Goal: Communication & Community: Answer question/provide support

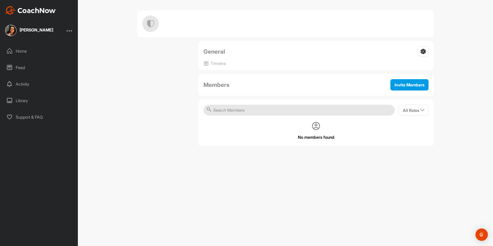
click at [27, 83] on div "Activity" at bounding box center [39, 84] width 73 height 13
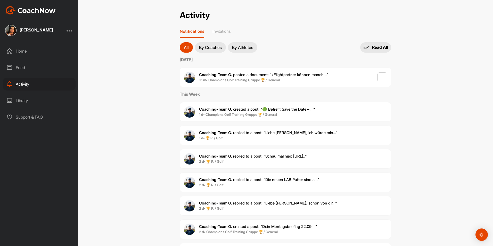
click at [15, 30] on img at bounding box center [10, 30] width 11 height 11
click at [19, 31] on div "[PERSON_NAME]" at bounding box center [29, 30] width 48 height 11
click at [12, 31] on img at bounding box center [10, 30] width 11 height 11
click at [14, 29] on img at bounding box center [10, 30] width 11 height 11
click at [11, 31] on img at bounding box center [10, 30] width 11 height 11
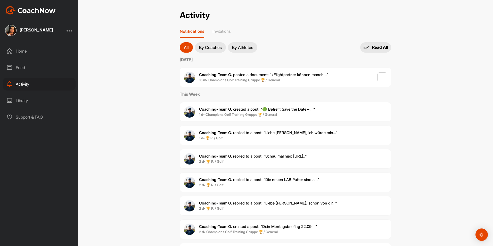
click at [16, 48] on div "Home" at bounding box center [39, 51] width 73 height 13
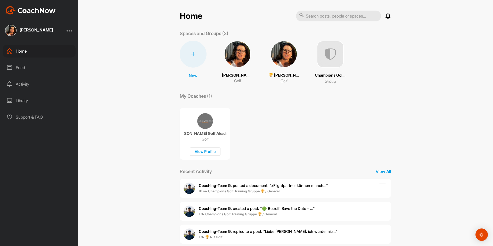
click at [280, 55] on img at bounding box center [283, 54] width 27 height 27
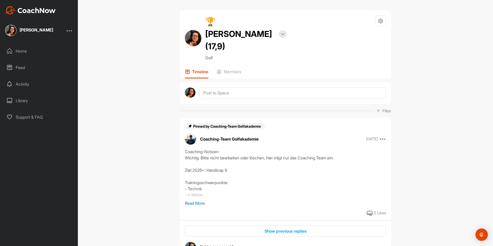
click at [225, 34] on h2 "🏆 [PERSON_NAME] (17,9)" at bounding box center [240, 33] width 70 height 37
click at [281, 33] on img at bounding box center [283, 34] width 4 height 3
click at [378, 20] on icon at bounding box center [381, 21] width 6 height 6
click at [359, 52] on li "Your Notifications" at bounding box center [365, 52] width 42 height 16
click at [366, 33] on li "Space Settings" at bounding box center [365, 35] width 42 height 16
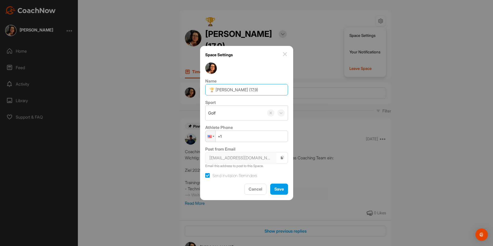
click at [265, 90] on input "🏆 [PERSON_NAME] (17,9)" at bounding box center [246, 89] width 83 height 11
type input "🏆 [PERSON_NAME] (17,6)"
click at [275, 191] on span "Save" at bounding box center [279, 188] width 10 height 5
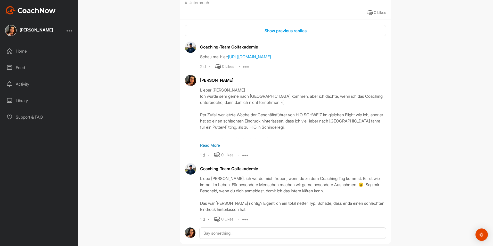
scroll to position [593, 0]
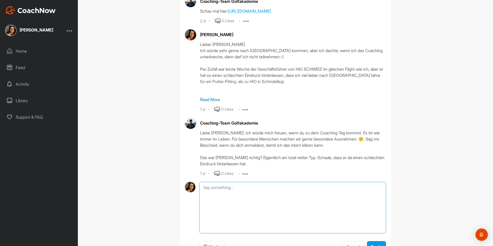
click at [250, 183] on textarea at bounding box center [292, 208] width 187 height 52
type textarea "A"
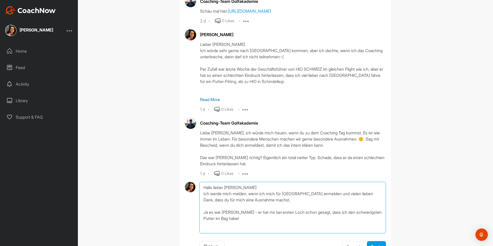
click at [261, 213] on textarea "Hallo lieber [PERSON_NAME] Ich werde mich melden, wenn ich mich für [GEOGRAPHIC…" at bounding box center [292, 208] width 187 height 52
click at [255, 220] on textarea "Hallo lieber [PERSON_NAME] Ich werde mich melden, wenn ich mich für [GEOGRAPHIC…" at bounding box center [292, 208] width 187 height 52
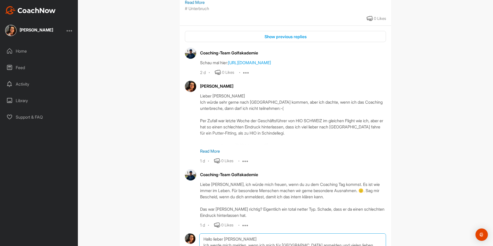
scroll to position [464, 0]
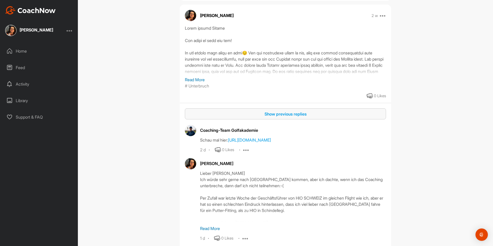
click at [275, 113] on div "Show previous replies" at bounding box center [285, 114] width 193 height 6
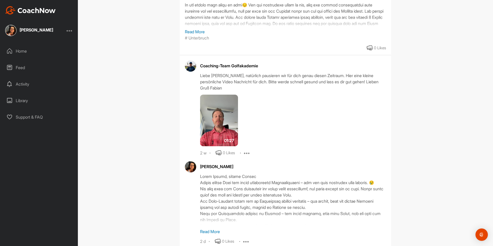
scroll to position [567, 0]
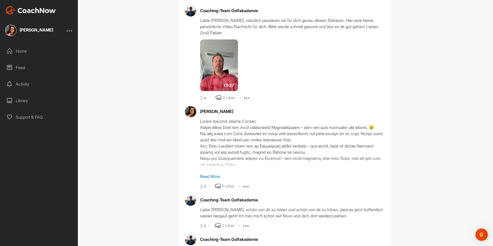
click at [208, 178] on p "Read More" at bounding box center [293, 176] width 186 height 6
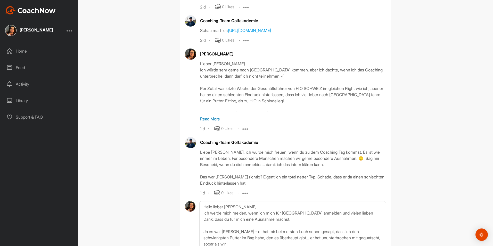
scroll to position [953, 0]
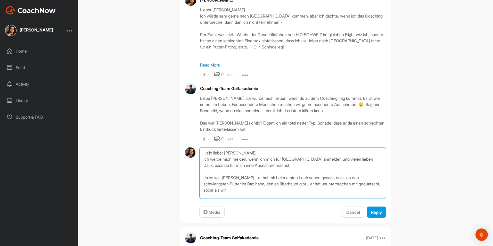
click at [247, 199] on textarea "Hallo lieber [PERSON_NAME] Ich werde mich melden, wenn ich mich für [GEOGRAPHIC…" at bounding box center [292, 173] width 187 height 52
click at [340, 197] on textarea "Hallo lieber [PERSON_NAME] Ich werde mich melden, wenn ich mich für [GEOGRAPHIC…" at bounding box center [292, 173] width 187 height 52
click at [371, 199] on textarea "Hallo lieber [PERSON_NAME] Ich werde mich melden, wenn ich mich für [GEOGRAPHIC…" at bounding box center [292, 173] width 187 height 52
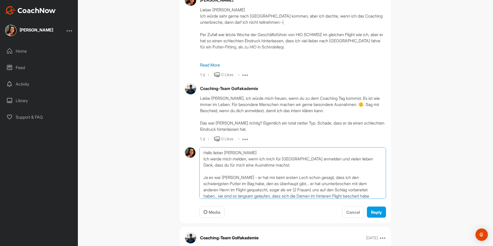
scroll to position [6, 0]
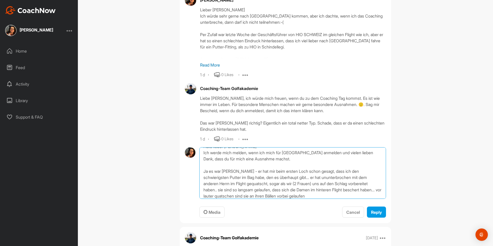
click at [253, 197] on textarea "Hallo lieber [PERSON_NAME] Ich werde mich melden, wenn ich mich für [GEOGRAPHIC…" at bounding box center [292, 173] width 187 height 52
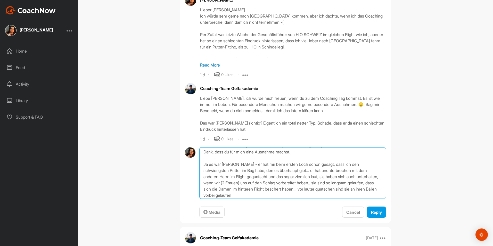
scroll to position [15, 0]
click at [266, 199] on textarea "Hallo lieber [PERSON_NAME] Ich werde mich melden, wenn ich mich für [GEOGRAPHIC…" at bounding box center [292, 173] width 187 height 52
drag, startPoint x: 202, startPoint y: 165, endPoint x: 359, endPoint y: 208, distance: 162.3
click at [359, 199] on textarea "Hallo lieber [PERSON_NAME] Ich werde mich melden, wenn ich mich für [GEOGRAPHIC…" at bounding box center [292, 173] width 187 height 52
type textarea "Hallo lieber [PERSON_NAME] Ich werde mich melden, wenn ich mich für [GEOGRAPHIC…"
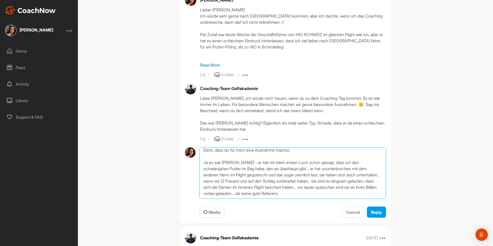
click at [289, 195] on textarea "Hallo lieber [PERSON_NAME] Ich werde mich melden, wenn ich mich für [GEOGRAPHIC…" at bounding box center [292, 173] width 187 height 52
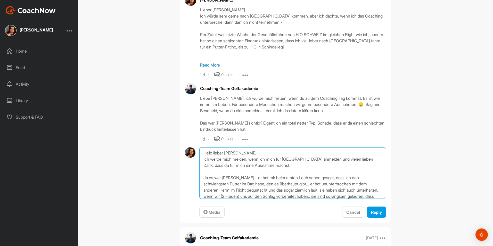
drag, startPoint x: 305, startPoint y: 206, endPoint x: 192, endPoint y: 156, distance: 123.4
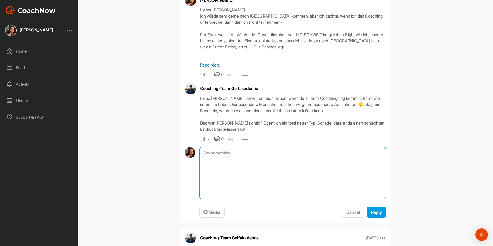
paste textarea "Hallo lieber [PERSON_NAME], ich melde mich, sobald ich mich für München entschi…"
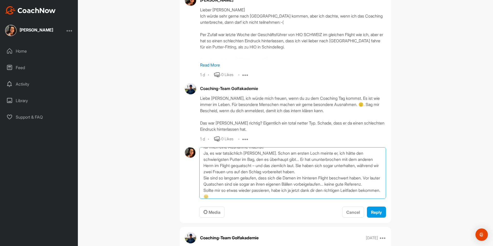
scroll to position [26, 0]
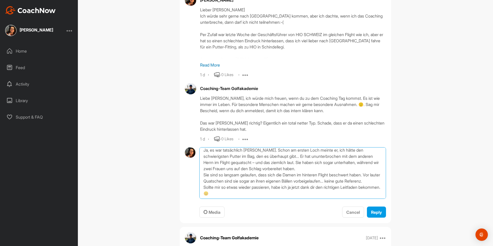
click at [351, 191] on textarea "Hallo lieber [PERSON_NAME], ich melde mich, sobald ich mich für München entschi…" at bounding box center [292, 173] width 187 height 52
click at [235, 195] on textarea "Hallo lieber [PERSON_NAME], ich melde mich, sobald ich mich für München entschi…" at bounding box center [292, 173] width 187 height 52
click at [360, 190] on textarea "Hallo lieber [PERSON_NAME], ich melde mich, sobald ich mich für München entschi…" at bounding box center [292, 173] width 187 height 52
click at [235, 197] on textarea "Hallo lieber [PERSON_NAME], ich melde mich, sobald ich mich für München entschi…" at bounding box center [292, 173] width 187 height 52
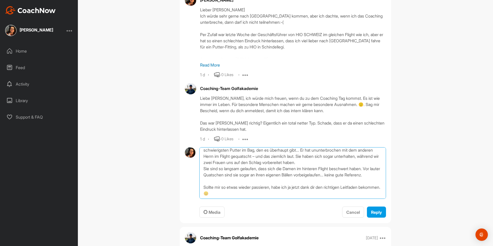
scroll to position [34, 0]
click at [284, 199] on textarea "Hallo lieber [PERSON_NAME], ich melde mich, sobald ich mich für München entschi…" at bounding box center [292, 173] width 187 height 52
click at [291, 199] on textarea "Hallo lieber [PERSON_NAME], ich melde mich, sobald ich mich für München entschi…" at bounding box center [292, 173] width 187 height 52
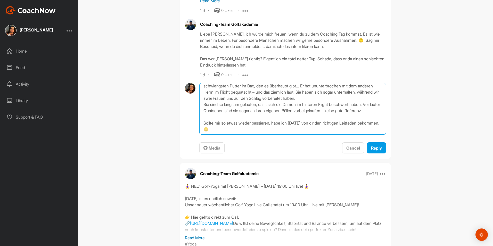
scroll to position [1057, 0]
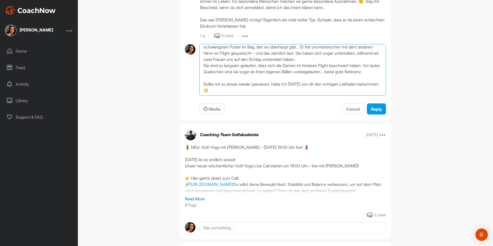
click at [235, 96] on textarea "Hallo lieber [PERSON_NAME], ich melde mich, sobald ich mich für München entschi…" at bounding box center [292, 70] width 187 height 52
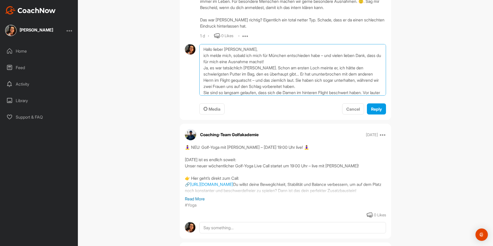
scroll to position [0, 0]
type textarea "Hallo lieber [PERSON_NAME], ich melde mich, sobald ich mich für München entschi…"
click at [374, 112] on span "Reply" at bounding box center [376, 108] width 11 height 5
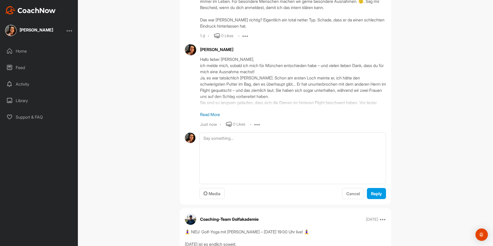
drag, startPoint x: 362, startPoint y: 159, endPoint x: 72, endPoint y: 105, distance: 295.5
click at [72, 105] on div "Library" at bounding box center [39, 100] width 73 height 13
